Goal: Information Seeking & Learning: Compare options

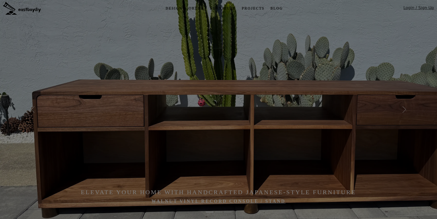
scroll to position [5, 0]
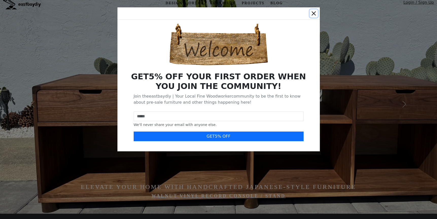
click at [315, 13] on button "Close" at bounding box center [314, 13] width 8 height 8
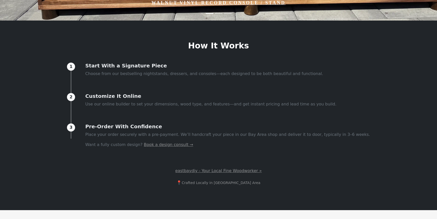
scroll to position [0, 0]
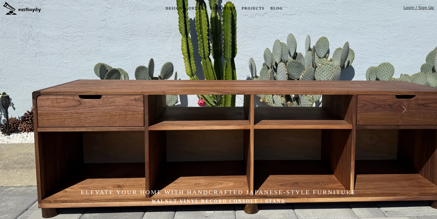
click at [224, 8] on link "Furniture" at bounding box center [223, 8] width 30 height 9
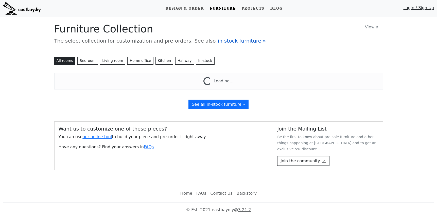
click at [225, 40] on span "in-stock furniture »" at bounding box center [242, 41] width 48 height 6
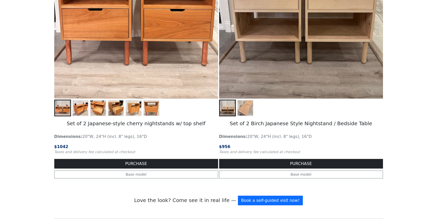
scroll to position [775, 0]
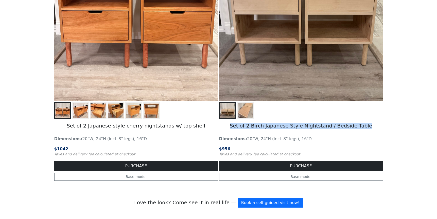
drag, startPoint x: 236, startPoint y: 126, endPoint x: 391, endPoint y: 130, distance: 155.3
copy h5 "Set of 2 Birch Japanese Style Nightstand / Bedside Table"
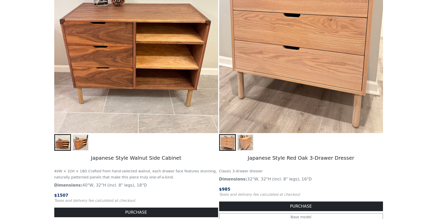
scroll to position [431, 0]
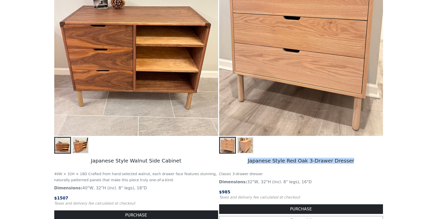
drag, startPoint x: 252, startPoint y: 162, endPoint x: 366, endPoint y: 162, distance: 113.6
click at [366, 162] on h5 "Japanese Style Red Oak 3-Drawer Dresser" at bounding box center [301, 161] width 164 height 15
copy h5 "Japanese Style Red Oak 3-Drawer Dresser"
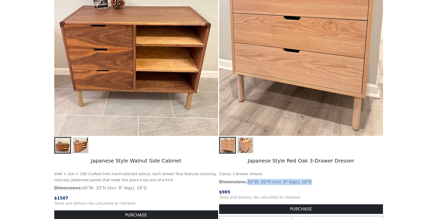
drag, startPoint x: 245, startPoint y: 181, endPoint x: 308, endPoint y: 181, distance: 63.2
click at [308, 181] on p "Dimensions: 32"W, 32"H (incl. 8" legs), 16"D" at bounding box center [301, 182] width 164 height 6
copy p "32"W, 32"H (incl. 8" legs), 16"D"
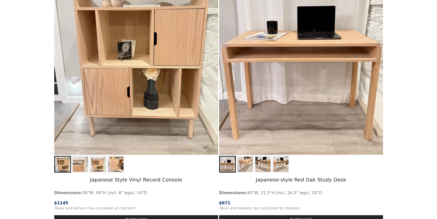
scroll to position [203, 0]
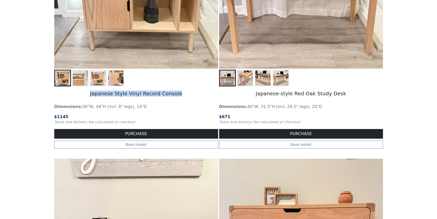
drag, startPoint x: 95, startPoint y: 93, endPoint x: 186, endPoint y: 95, distance: 90.8
click at [186, 95] on h5 "Japanese Style Vinyl Record Console" at bounding box center [136, 93] width 164 height 15
copy h5 "Japanese Style Vinyl Record Console"
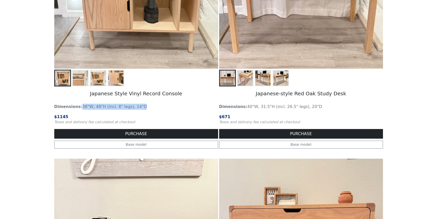
drag, startPoint x: 79, startPoint y: 106, endPoint x: 179, endPoint y: 109, distance: 100.0
click at [179, 109] on p "Dimensions: 36"W, 48"H (incl. 8" legs), 14"D" at bounding box center [136, 107] width 164 height 6
copy p "36"W, 48"H (incl. 8" legs), 14"D"
click at [62, 115] on span "$ 1145" at bounding box center [61, 116] width 14 height 5
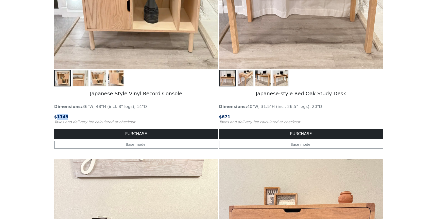
copy span "1145"
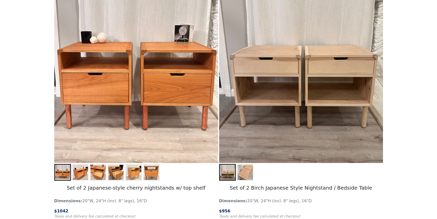
scroll to position [750, 0]
